Goal: Transaction & Acquisition: Book appointment/travel/reservation

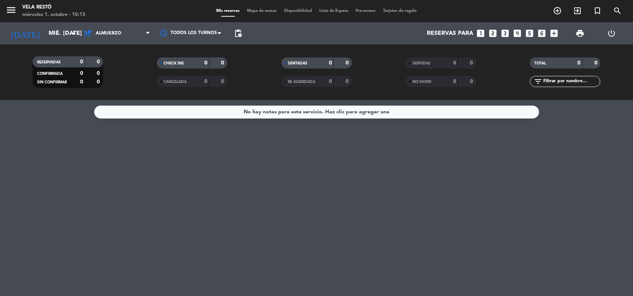
click at [531, 35] on icon "looks_5" at bounding box center [530, 34] width 10 height 10
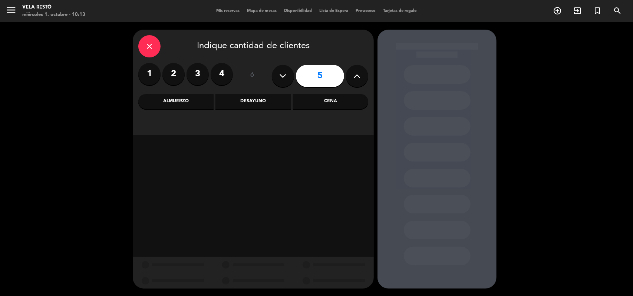
click at [166, 102] on div "Almuerzo" at bounding box center [175, 101] width 75 height 15
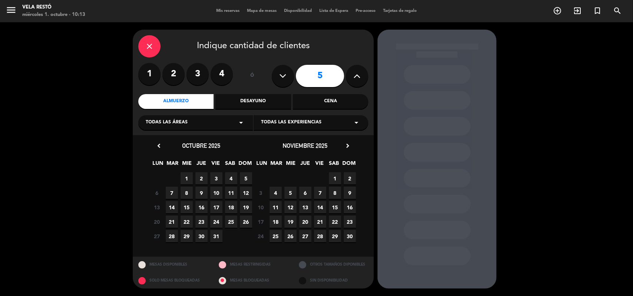
click at [184, 178] on span "1" at bounding box center [187, 178] width 12 height 12
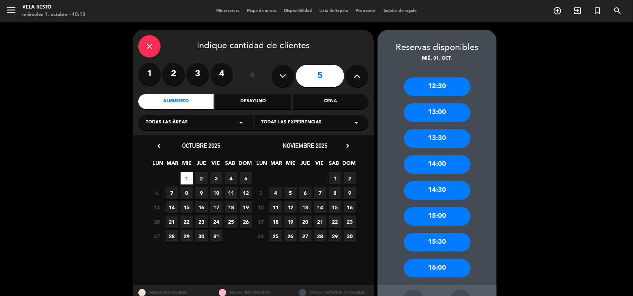
click at [438, 93] on div "12:30" at bounding box center [437, 87] width 67 height 19
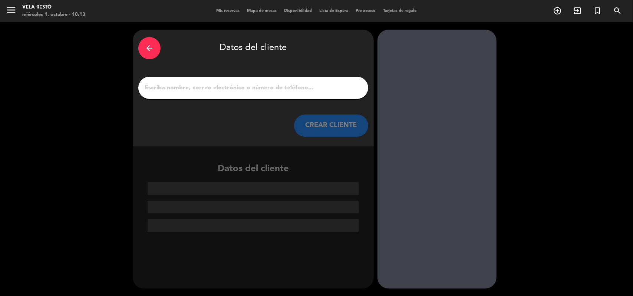
click at [234, 93] on div at bounding box center [253, 88] width 230 height 22
click at [232, 86] on input "1" at bounding box center [253, 88] width 219 height 10
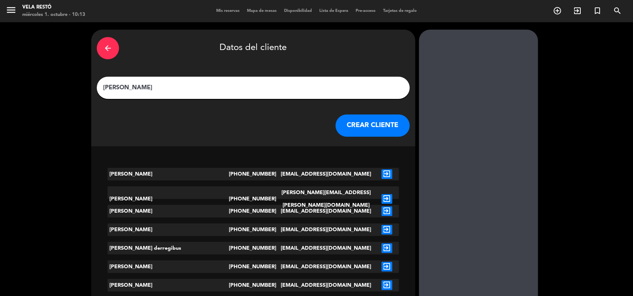
type input "[PERSON_NAME]"
click at [336, 118] on button "CREAR CLIENTE" at bounding box center [373, 126] width 74 height 22
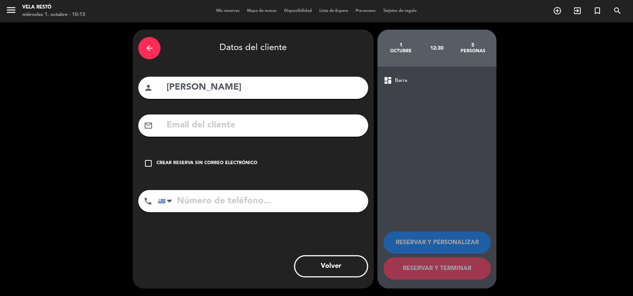
click at [196, 168] on div "check_box_outline_blank Crear reserva sin correo electrónico" at bounding box center [253, 163] width 230 height 22
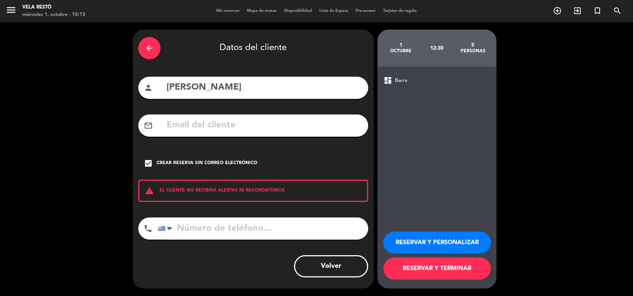
click at [413, 267] on button "RESERVAR Y TERMINAR" at bounding box center [438, 269] width 108 height 22
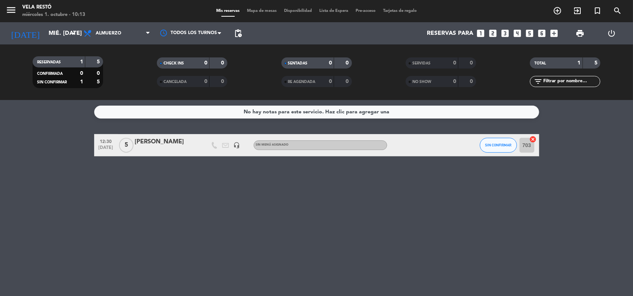
click at [529, 32] on icon "looks_5" at bounding box center [530, 34] width 10 height 10
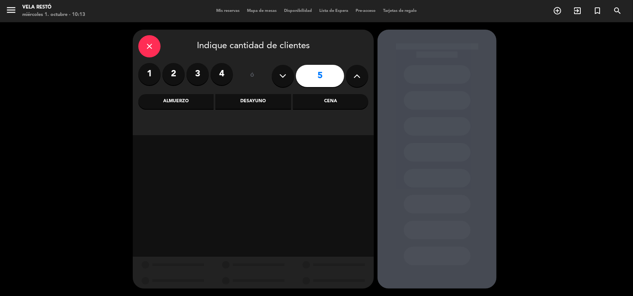
click at [195, 95] on div "Almuerzo" at bounding box center [175, 101] width 75 height 15
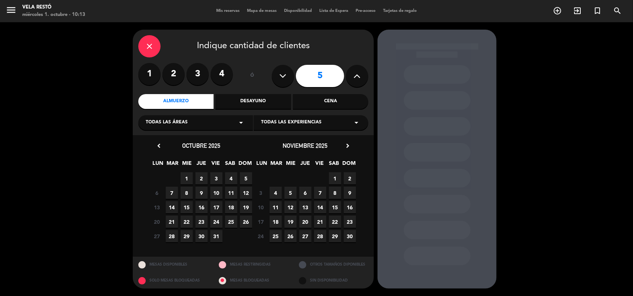
click at [185, 182] on span "1" at bounding box center [187, 178] width 12 height 12
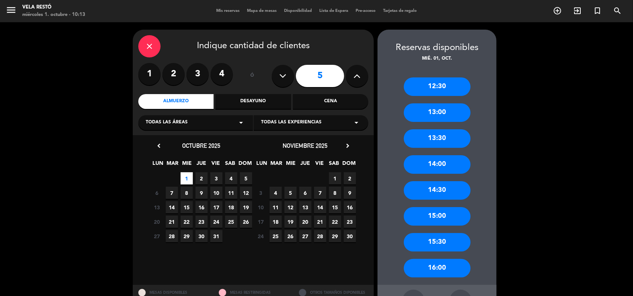
click at [437, 135] on div "13:30" at bounding box center [437, 138] width 67 height 19
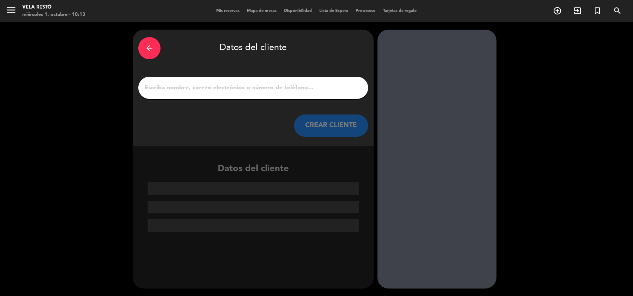
click at [149, 45] on icon "arrow_back" at bounding box center [149, 48] width 9 height 9
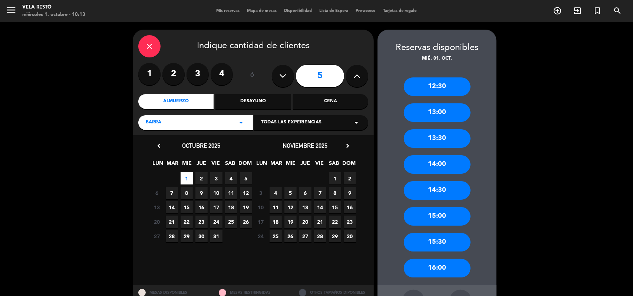
click at [430, 118] on div "13:00" at bounding box center [437, 112] width 67 height 19
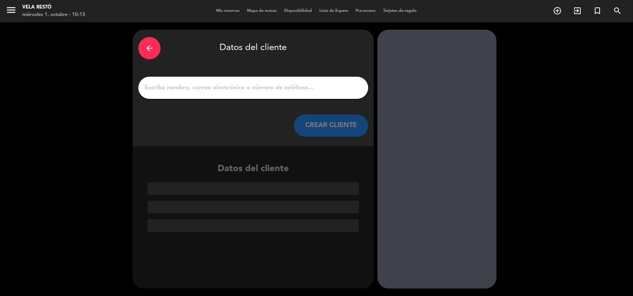
click at [247, 85] on input "1" at bounding box center [253, 88] width 219 height 10
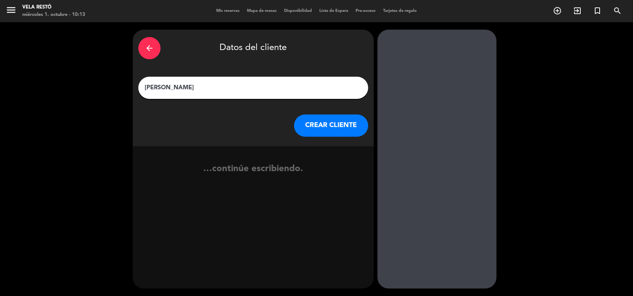
type input "[PERSON_NAME]"
click at [341, 129] on button "CREAR CLIENTE" at bounding box center [331, 126] width 74 height 22
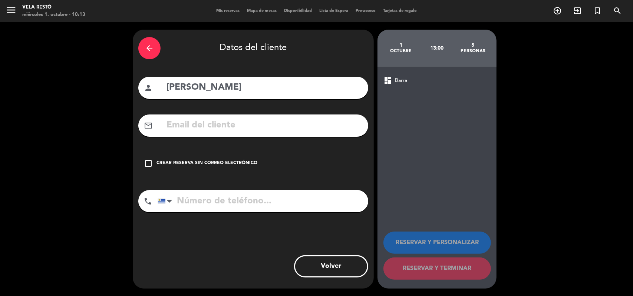
click at [195, 167] on div "check_box_outline_blank Crear reserva sin correo electrónico" at bounding box center [253, 163] width 230 height 22
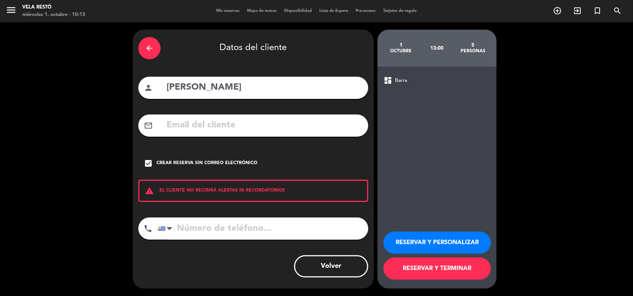
click at [436, 269] on button "RESERVAR Y TERMINAR" at bounding box center [438, 269] width 108 height 22
